Goal: Task Accomplishment & Management: Use online tool/utility

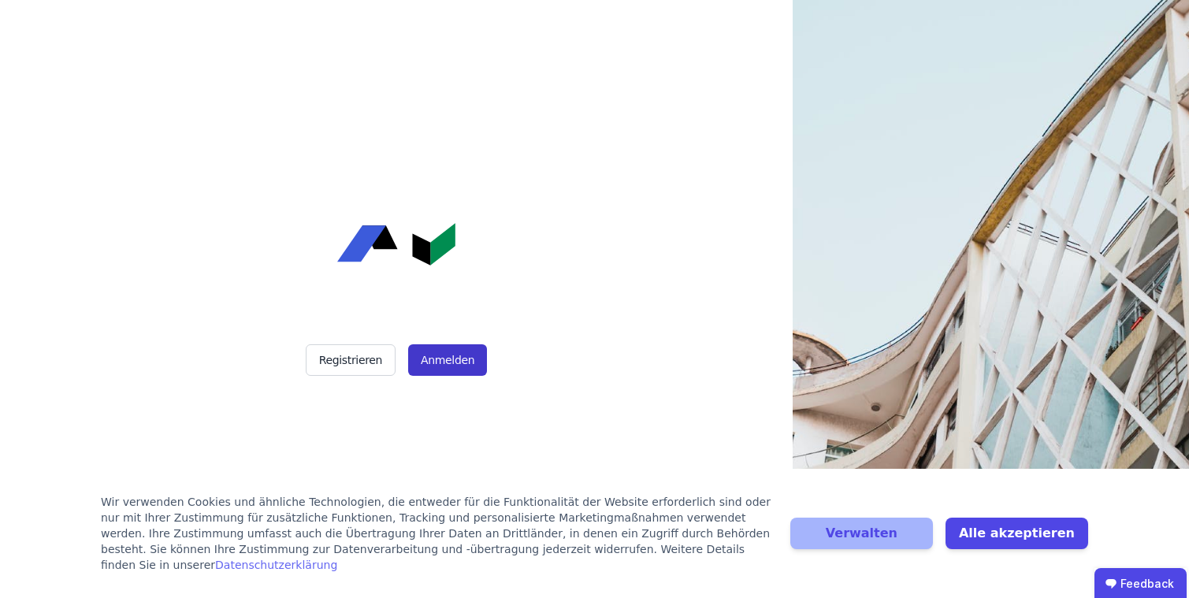
click at [462, 368] on button "Anmelden" at bounding box center [447, 360] width 79 height 32
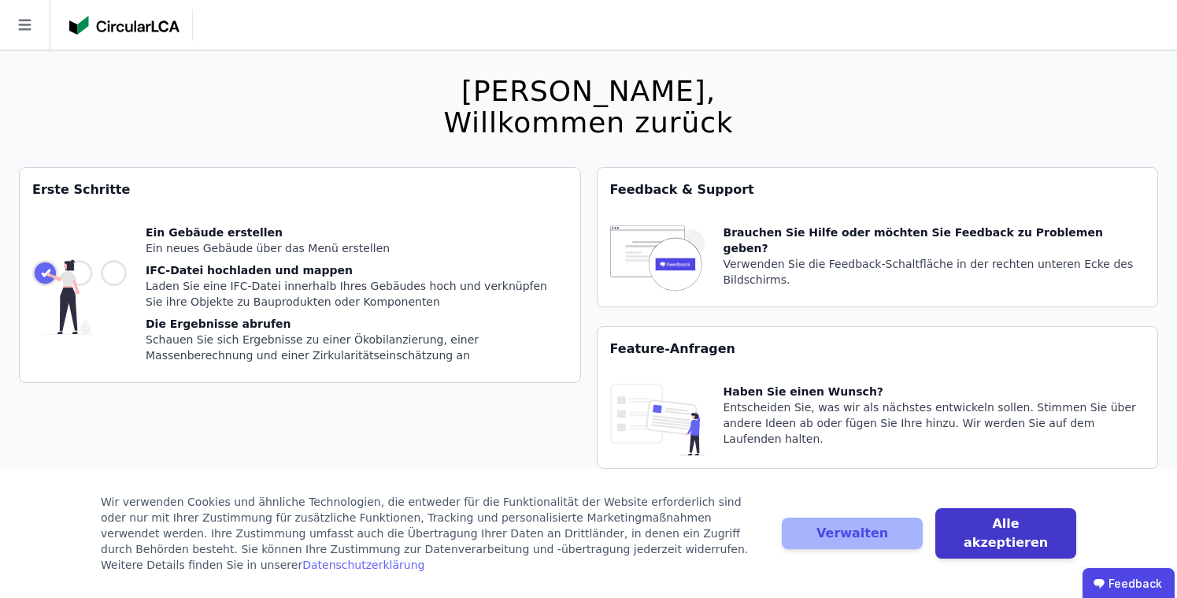
click at [951, 531] on button "Alle akzeptieren" at bounding box center [1006, 533] width 141 height 50
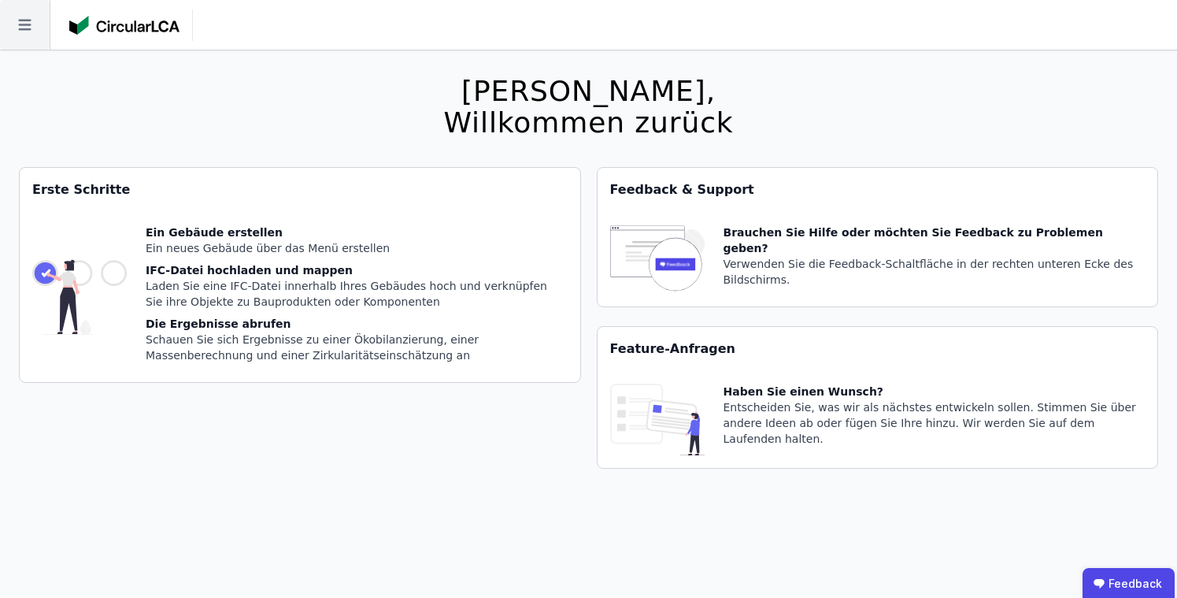
click at [16, 33] on icon at bounding box center [25, 25] width 50 height 50
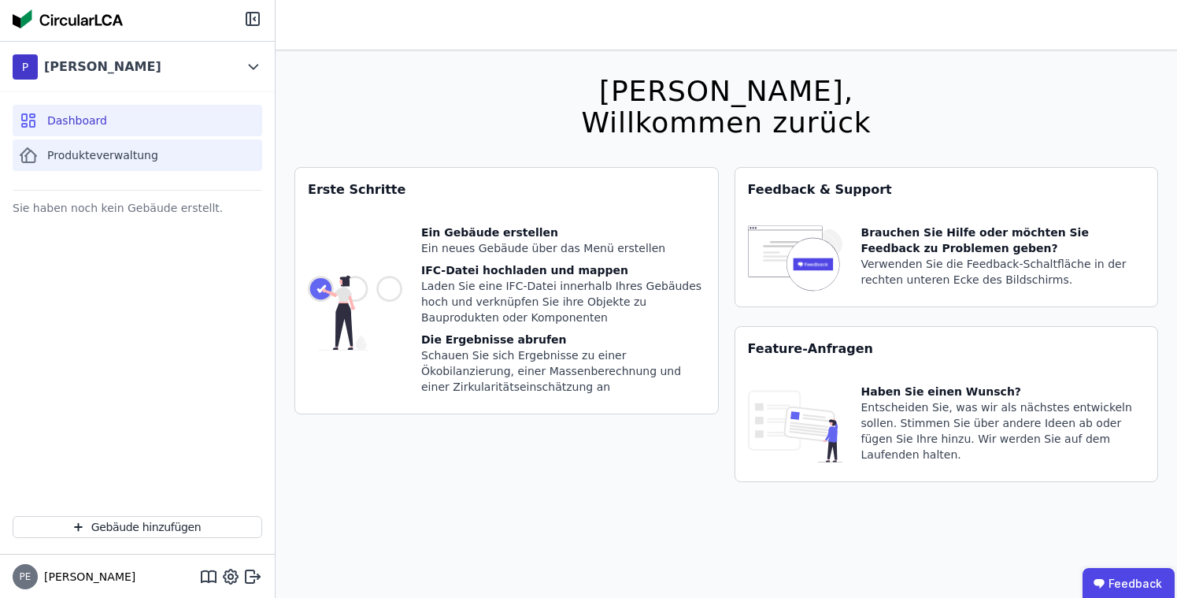
click at [65, 160] on span "Produkteverwaltung" at bounding box center [102, 155] width 111 height 16
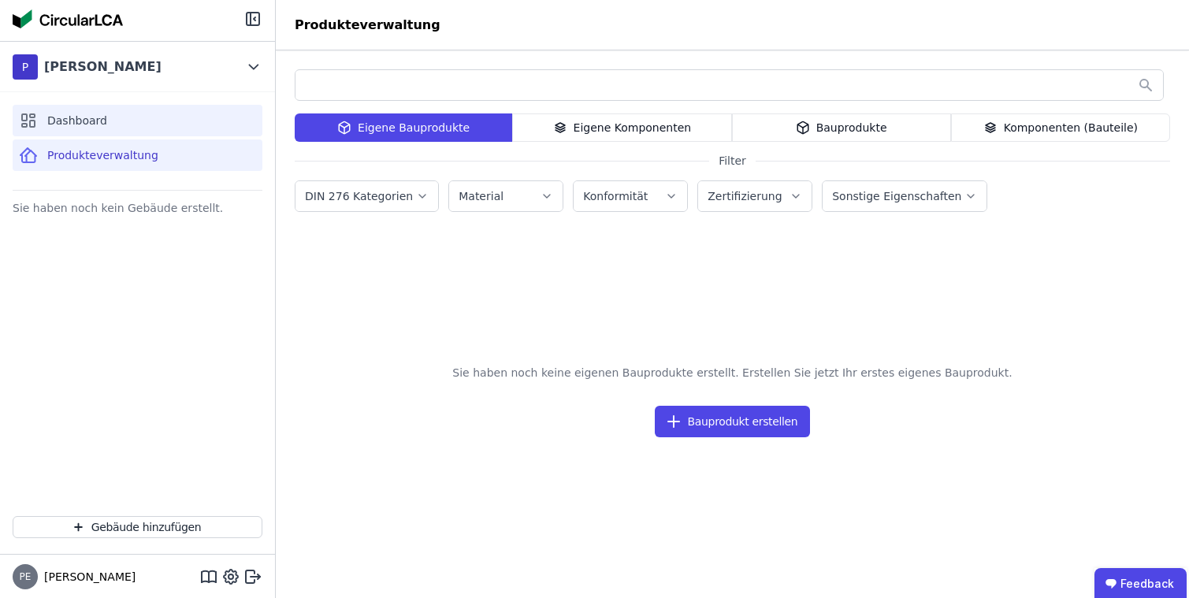
click at [95, 117] on span "Dashboard" at bounding box center [77, 121] width 60 height 16
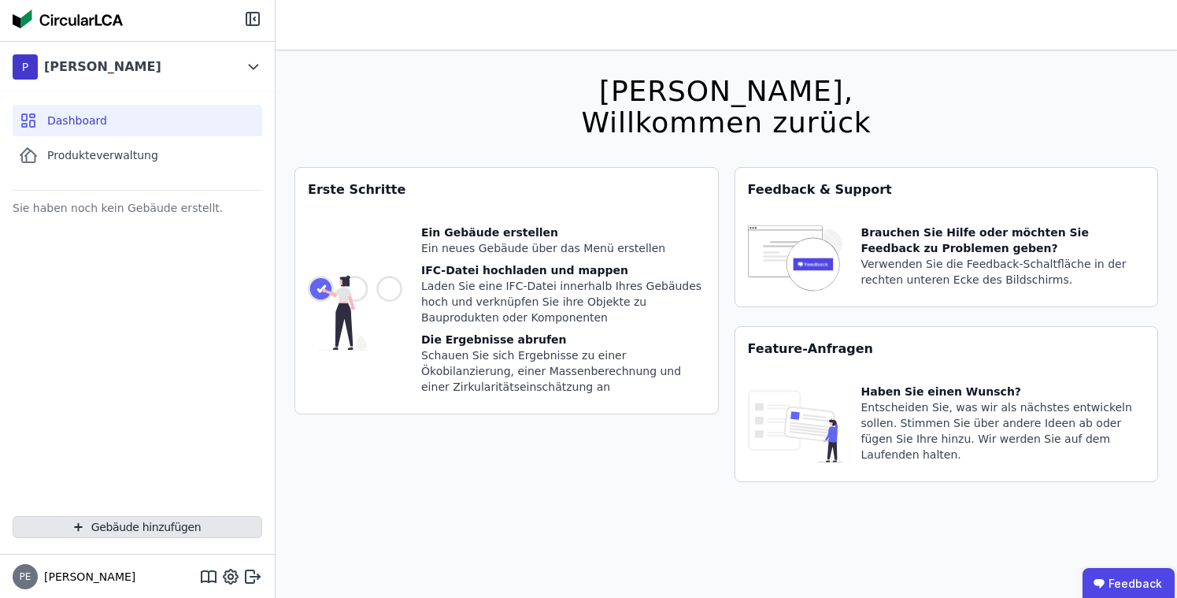
click at [195, 519] on button "Gebäude hinzufügen" at bounding box center [138, 527] width 250 height 22
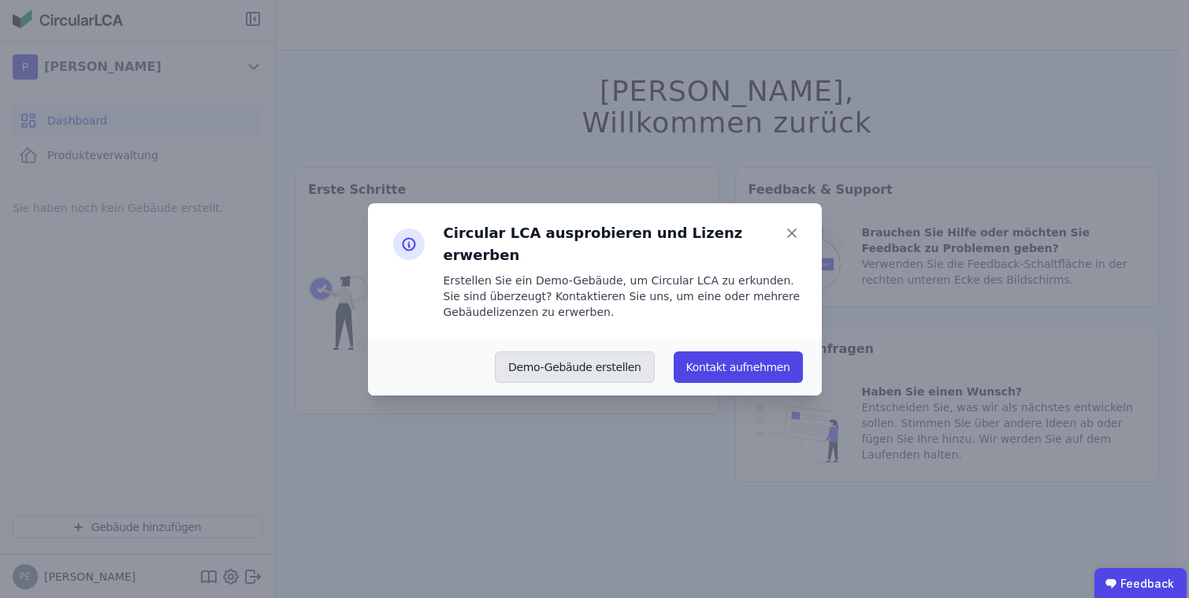
click at [569, 361] on button "Demo-Gebäude erstellen" at bounding box center [575, 367] width 160 height 32
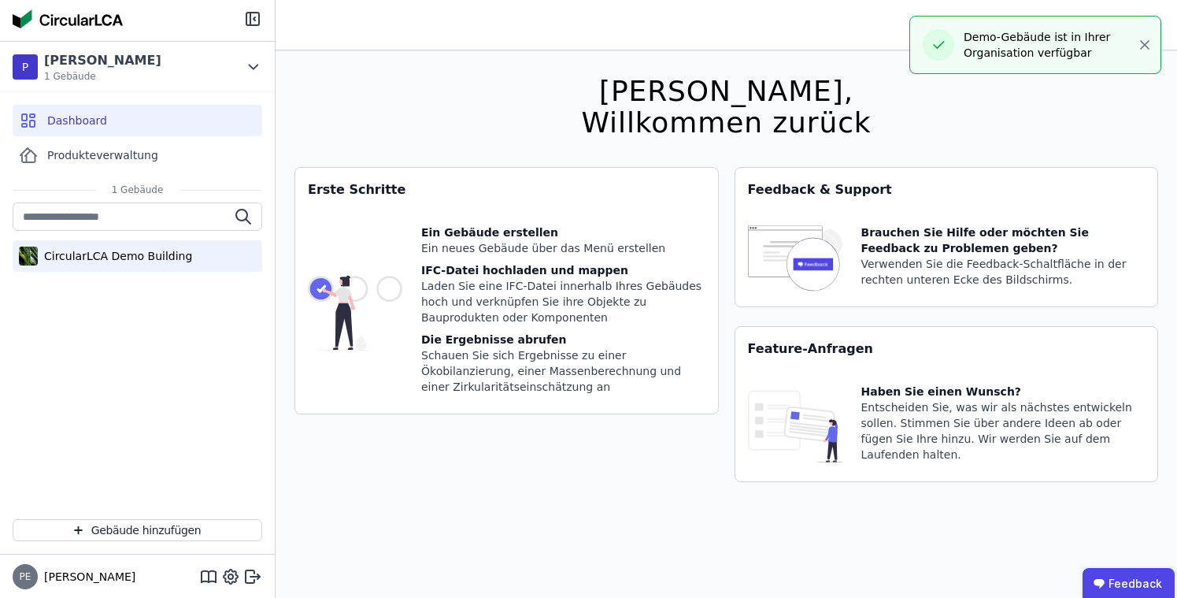
click at [122, 262] on div "CircularLCA Demo Building" at bounding box center [115, 256] width 154 height 16
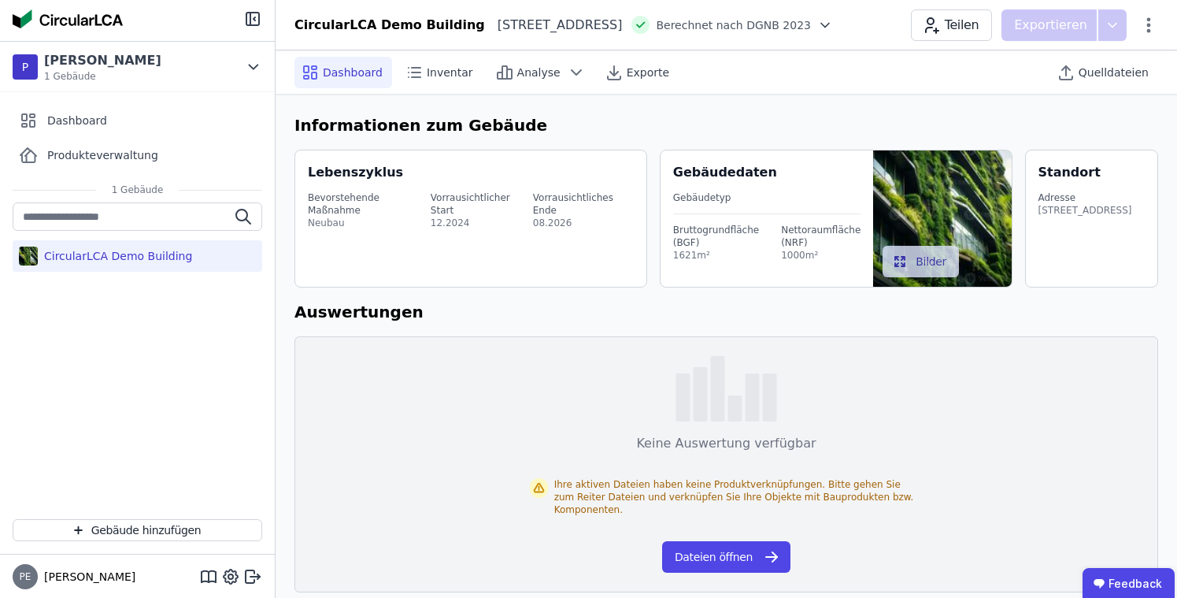
click at [829, 25] on icon at bounding box center [825, 25] width 8 height 4
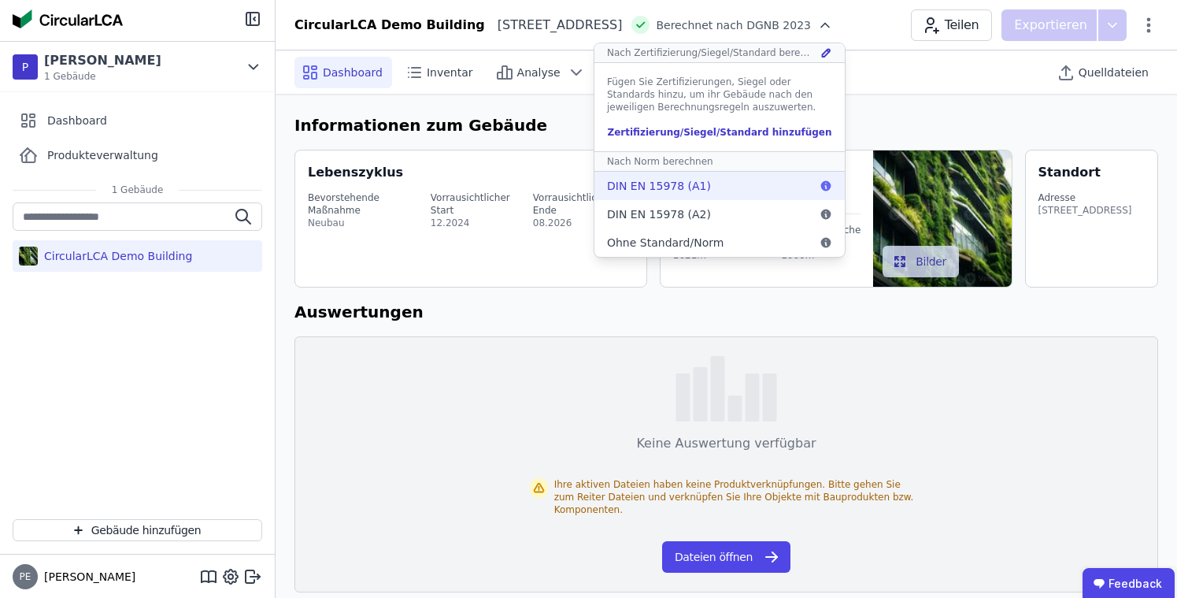
click at [711, 193] on span "DIN EN 15978 (A1)" at bounding box center [659, 186] width 104 height 16
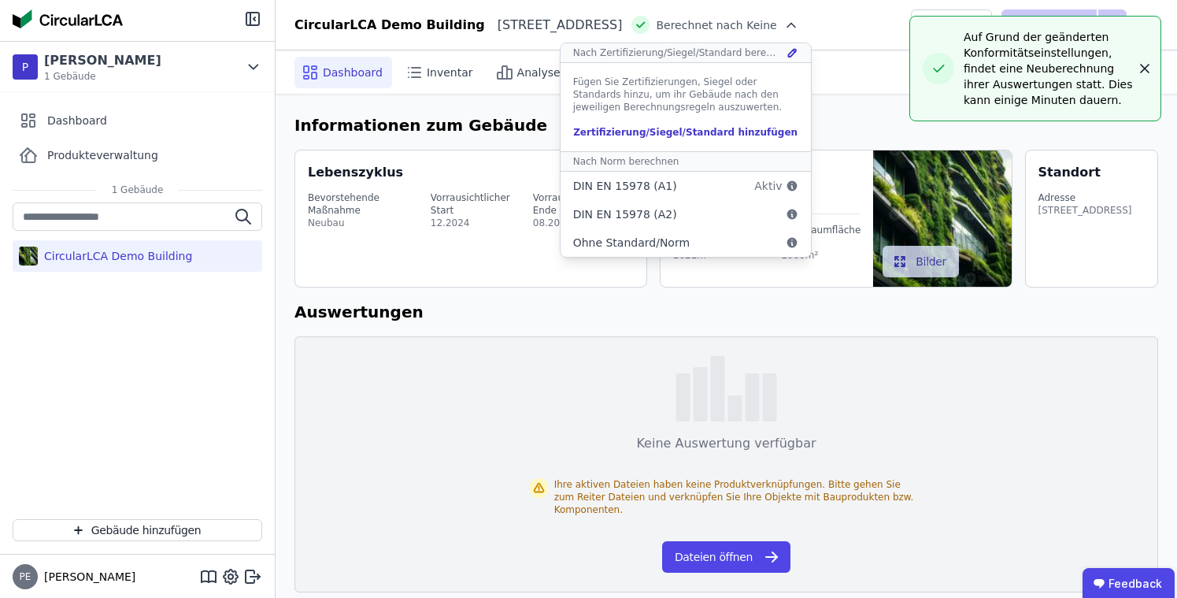
click at [1139, 71] on icon "button" at bounding box center [1145, 69] width 16 height 16
